Goal: Task Accomplishment & Management: Use online tool/utility

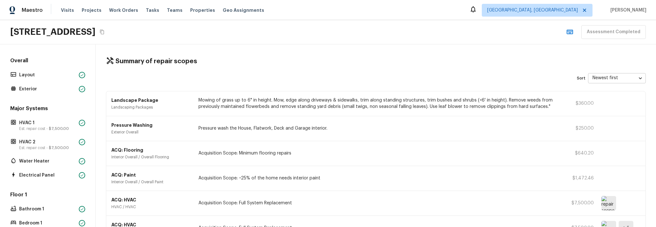
scroll to position [42, 0]
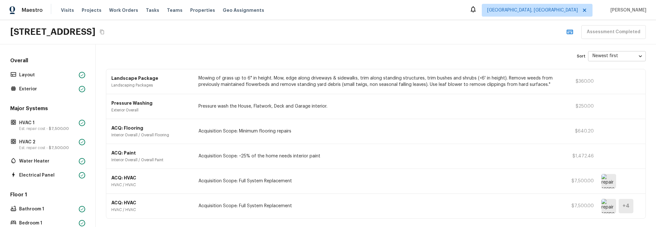
scroll to position [22, 0]
click at [609, 181] on img at bounding box center [609, 181] width 15 height 14
click at [604, 184] on img at bounding box center [609, 181] width 15 height 14
click at [615, 208] on img at bounding box center [609, 206] width 15 height 14
click at [620, 208] on div "+ 4" at bounding box center [626, 206] width 15 height 14
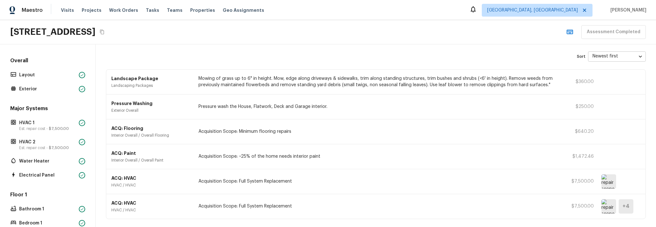
click at [625, 207] on h5 "+ 4" at bounding box center [626, 206] width 7 height 7
